Goal: Navigation & Orientation: Find specific page/section

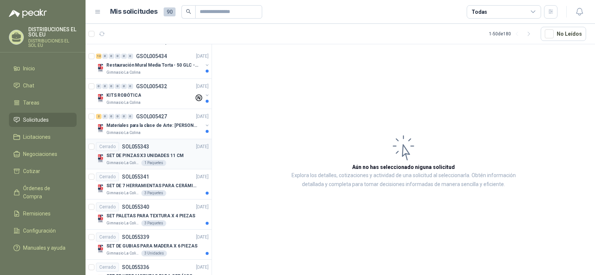
scroll to position [74, 0]
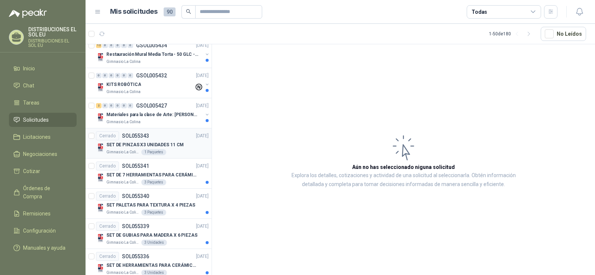
click at [140, 144] on p "SET DE PINZAS X3 UNIDADES 11 CM" at bounding box center [144, 144] width 77 height 7
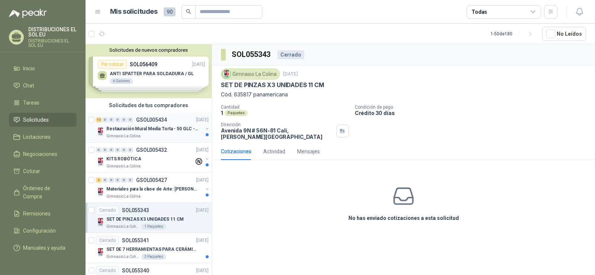
click at [157, 126] on p "Restauración Mural Media Torta - 50 GLC - URGENTE" at bounding box center [152, 128] width 93 height 7
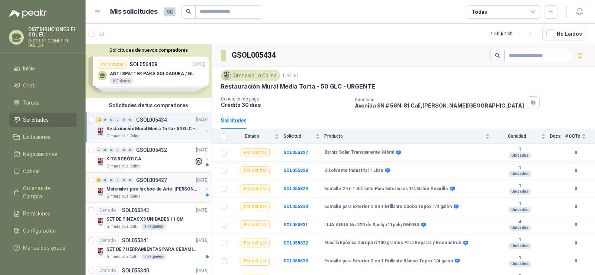
click at [139, 189] on p "Materiales para la clase de Arte: [PERSON_NAME]" at bounding box center [152, 189] width 93 height 7
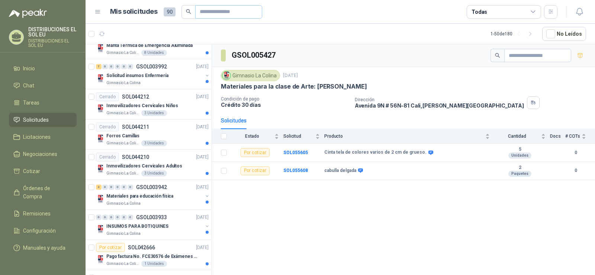
scroll to position [1097, 0]
